Goal: Use online tool/utility: Utilize a website feature to perform a specific function

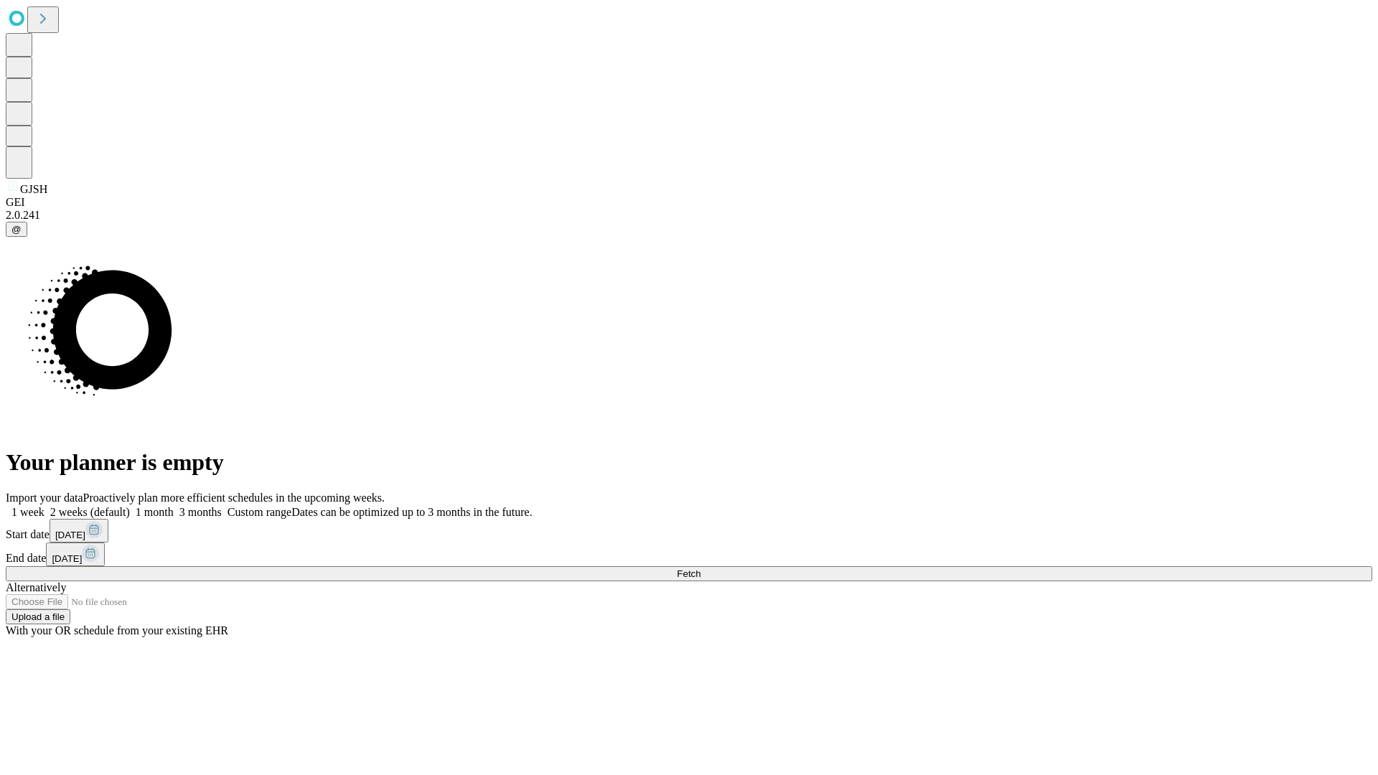
click at [701, 569] on span "Fetch" at bounding box center [689, 574] width 24 height 11
